Goal: Information Seeking & Learning: Learn about a topic

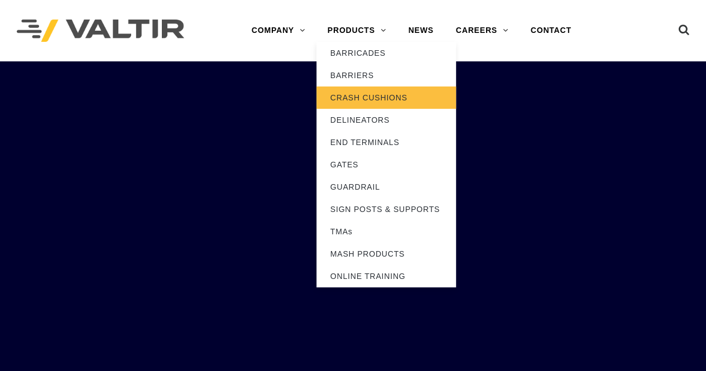
click at [368, 98] on link "CRASH CUSHIONS" at bounding box center [385, 97] width 139 height 22
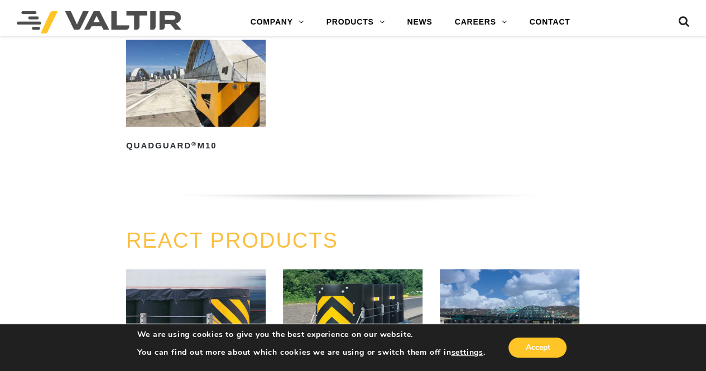
scroll to position [1060, 0]
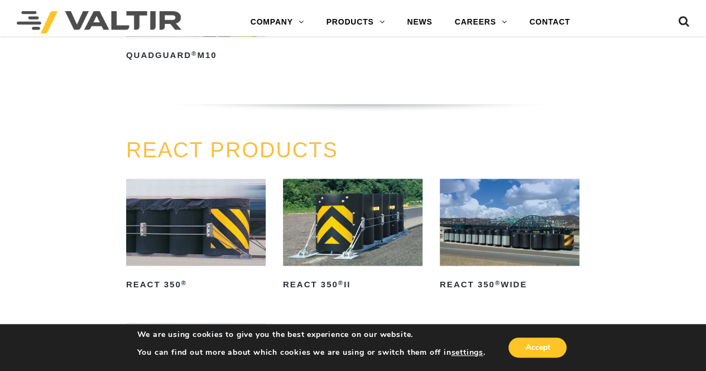
click at [328, 197] on img at bounding box center [352, 222] width 139 height 87
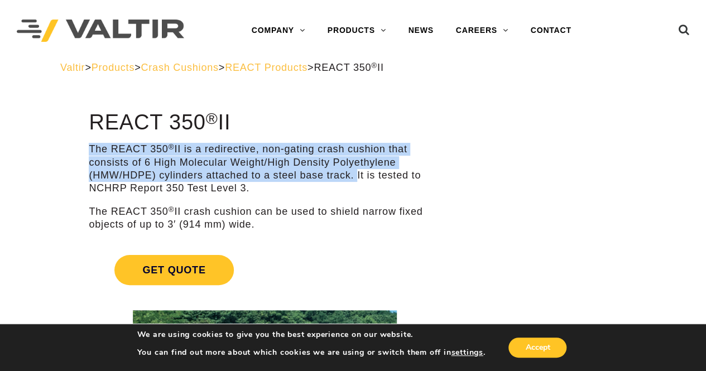
drag, startPoint x: 90, startPoint y: 149, endPoint x: 354, endPoint y: 181, distance: 265.3
click at [354, 181] on p "The REACT 350 ® II is a redirective, non-gating crash cushion that consists of …" at bounding box center [264, 169] width 351 height 52
copy p "The REACT 350 ® II is a redirective, non-gating crash cushion that consists of …"
drag, startPoint x: 91, startPoint y: 210, endPoint x: 241, endPoint y: 216, distance: 149.7
click at [271, 223] on p "The REACT 350 ® II crash cushion can be used to shield narrow fixed objects of …" at bounding box center [264, 218] width 351 height 26
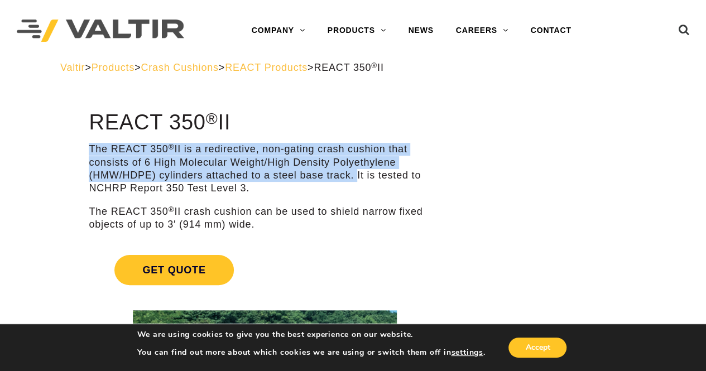
copy p "The REACT 350 ® II crash cushion can be used to shield narrow fixed objects of …"
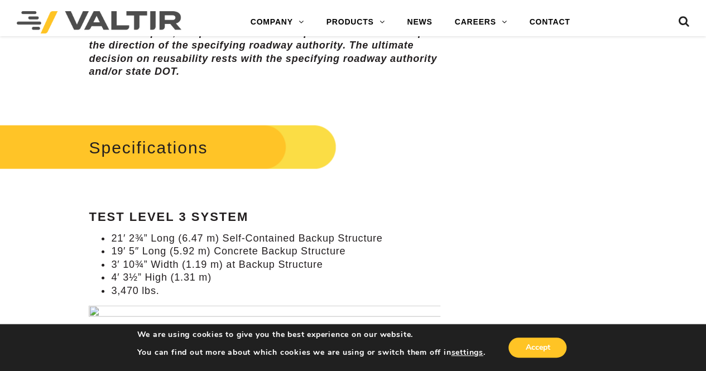
scroll to position [1171, 0]
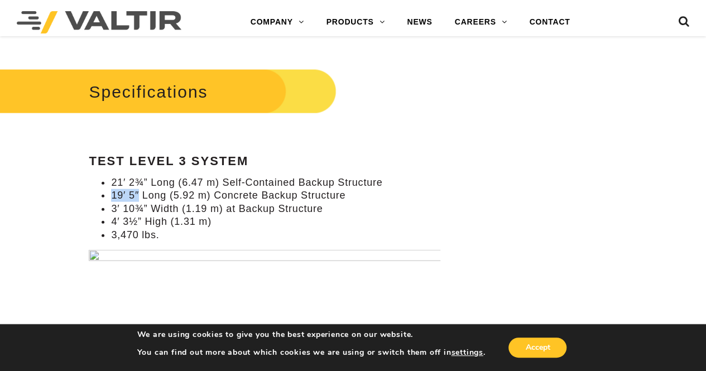
drag, startPoint x: 111, startPoint y: 196, endPoint x: 139, endPoint y: 197, distance: 27.9
click at [139, 197] on li "19′ 5″ Long (5.92 m) Concrete Backup Structure" at bounding box center [275, 195] width 329 height 13
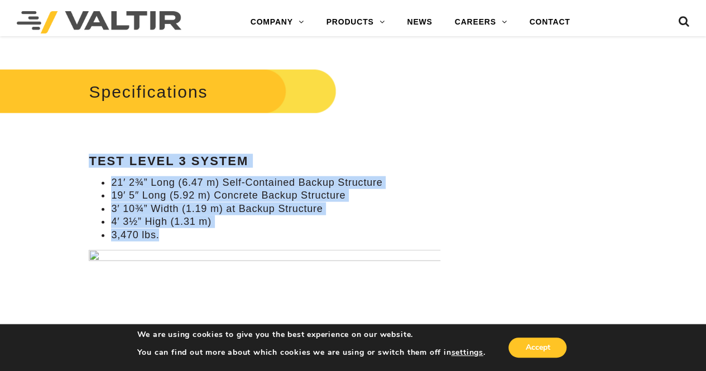
drag, startPoint x: 91, startPoint y: 161, endPoint x: 175, endPoint y: 218, distance: 101.7
click at [181, 233] on div "Specifications Test Level 3 System 21′ 2¾” Long (6.47 m) Self-Contained Backup …" at bounding box center [264, 258] width 351 height 384
copy div "Test Level 3 System 21′ 2¾” Long (6.47 m) Self-Contained Backup Structure 19′ 5…"
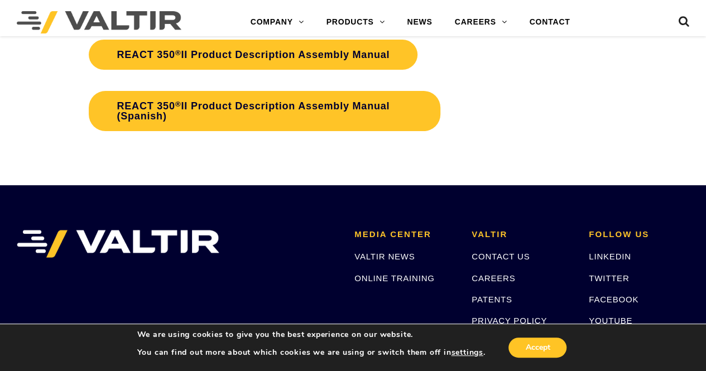
scroll to position [2064, 0]
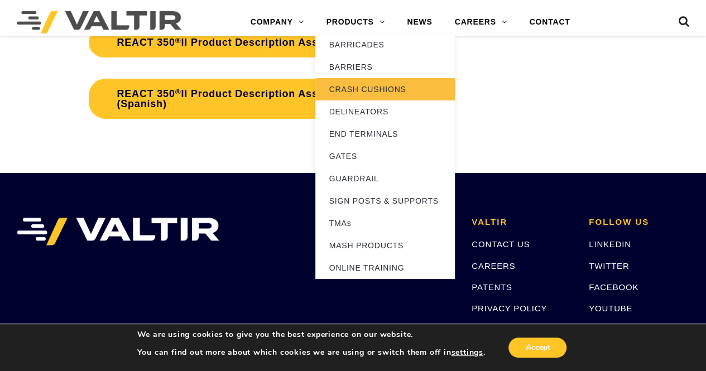
click at [374, 90] on link "CRASH CUSHIONS" at bounding box center [384, 89] width 139 height 22
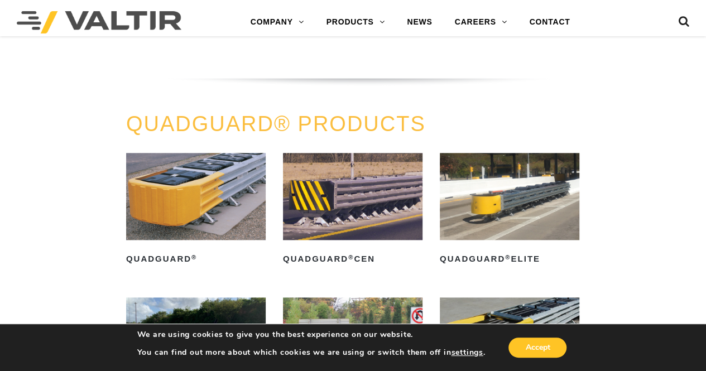
scroll to position [669, 0]
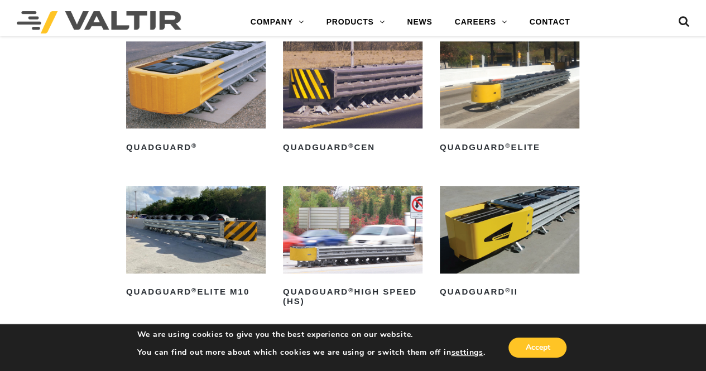
click at [495, 216] on img at bounding box center [509, 229] width 139 height 87
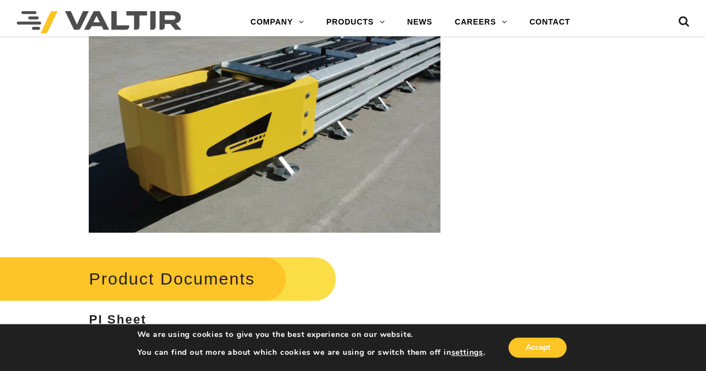
scroll to position [2231, 0]
